Goal: Task Accomplishment & Management: Complete application form

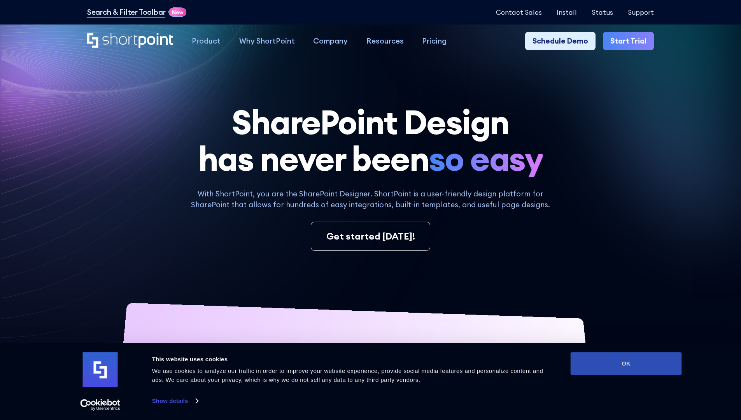
click at [626, 364] on button "OK" at bounding box center [625, 363] width 111 height 23
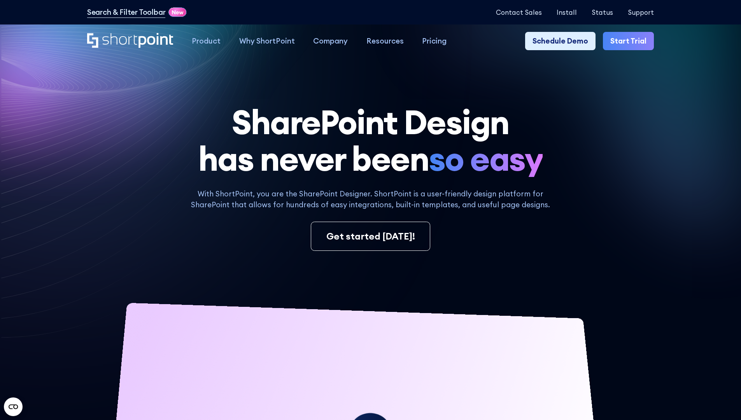
click at [631, 41] on link "Start Trial" at bounding box center [628, 41] width 51 height 19
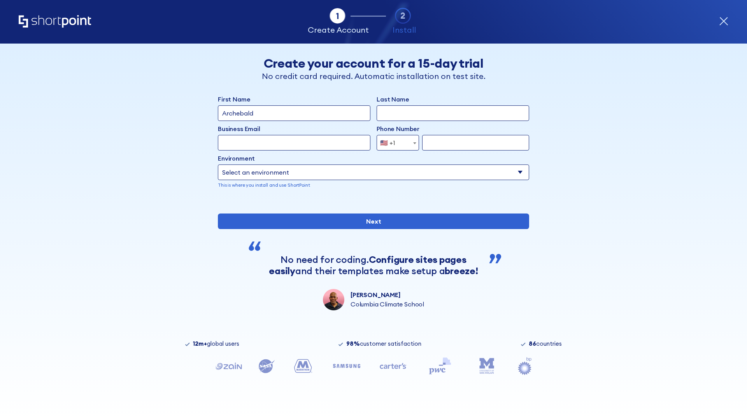
type input "Archebald"
type input "Berkuskv"
type input "2125556789"
select select "Microsoft 365"
type input "2125556789"
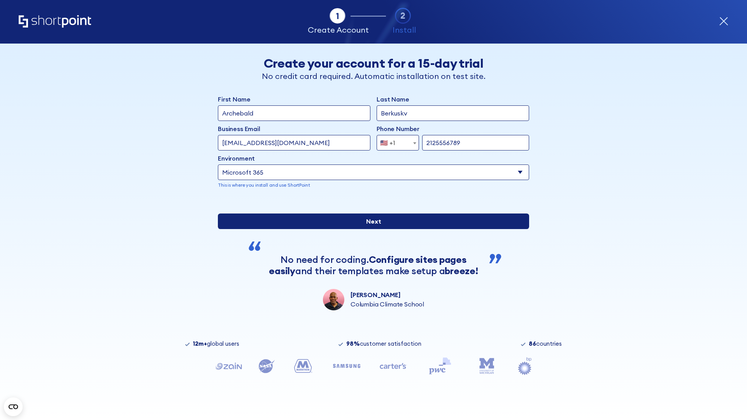
click at [370, 229] on input "Next" at bounding box center [373, 221] width 311 height 16
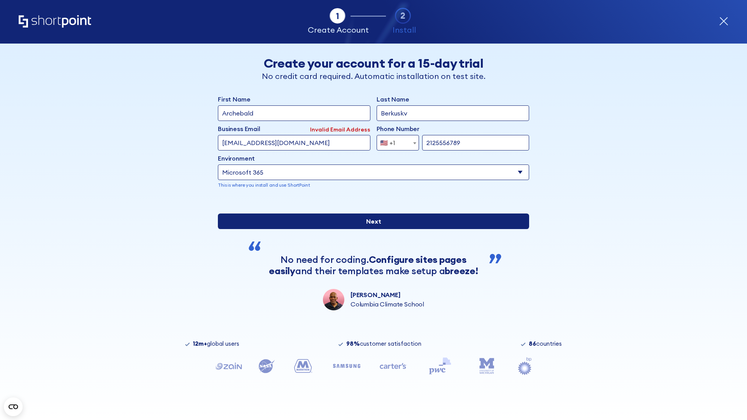
click at [370, 229] on input "Next" at bounding box center [373, 221] width 311 height 16
type input "test@shortpoint.com"
click at [370, 229] on input "Next" at bounding box center [373, 221] width 311 height 16
